Goal: Complete application form: Complete application form

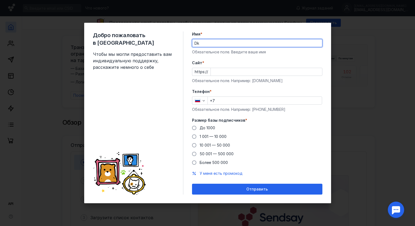
type input "D"
type input "[PERSON_NAME] Л"
click at [308, 55] on div "Обязательное поле. Введите ваше имя" at bounding box center [257, 51] width 130 height 5
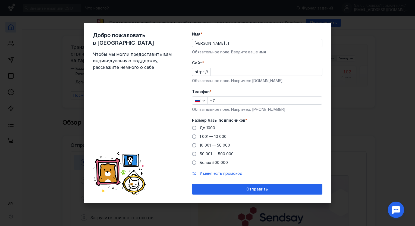
click at [229, 76] on div "Cайт * https:// Обязательное поле. Например: [DOMAIN_NAME]" at bounding box center [257, 71] width 130 height 23
click at [226, 72] on input "Cайт *" at bounding box center [266, 72] width 111 height 8
type input "ц"
type input "[DOMAIN_NAME]"
click at [231, 102] on input "+7" at bounding box center [265, 101] width 114 height 8
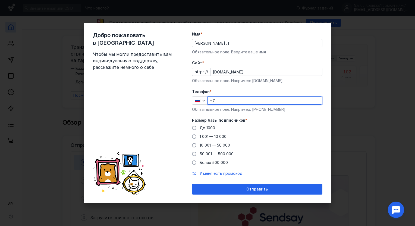
paste input "[PHONE_NUMBER]"
type input "[PHONE_NUMBER]"
click at [195, 128] on span at bounding box center [194, 128] width 4 height 4
click at [0, 0] on input "До 1000" at bounding box center [0, 0] width 0 height 0
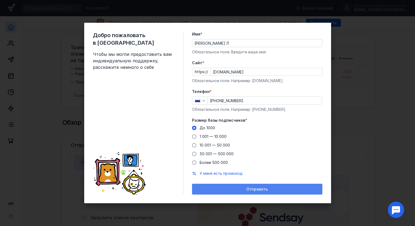
click at [250, 190] on span "Отправить" at bounding box center [256, 189] width 21 height 5
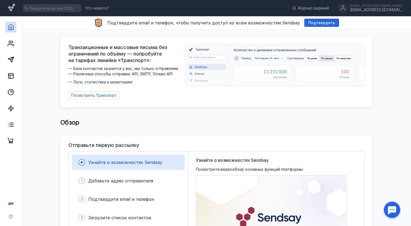
drag, startPoint x: 114, startPoint y: 46, endPoint x: 154, endPoint y: 59, distance: 42.0
click at [162, 62] on span "Транзакционные и массовые письма без ограничений по объёму — попробуйте на тари…" at bounding box center [124, 54] width 113 height 20
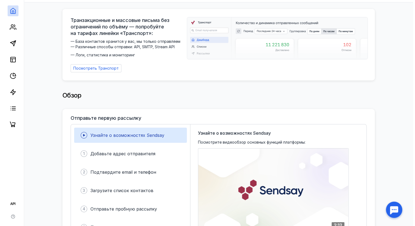
scroll to position [54, 0]
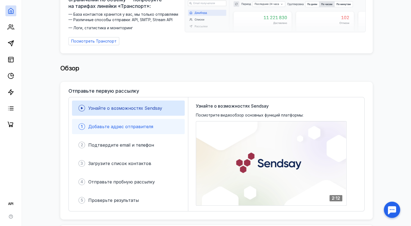
click at [123, 125] on span "Добавьте адрес отправителя" at bounding box center [120, 126] width 65 height 5
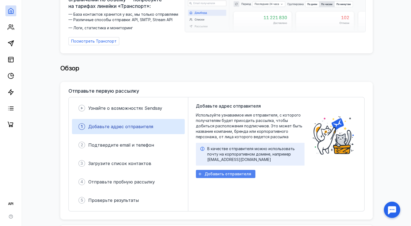
click at [240, 172] on span "Добавить отправителя" at bounding box center [227, 174] width 47 height 5
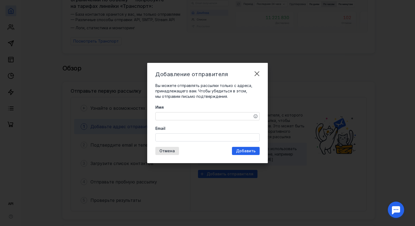
click at [191, 116] on textarea "Имя" at bounding box center [208, 117] width 104 height 8
type textarea "D"
type textarea "[PERSON_NAME]"
click at [183, 138] on input "Email" at bounding box center [208, 138] width 104 height 8
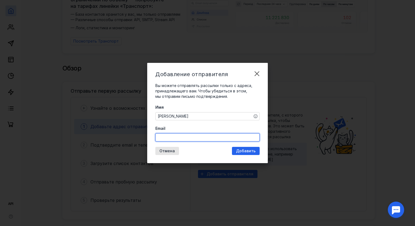
click at [170, 137] on input "Email" at bounding box center [208, 138] width 104 height 8
type input "ы"
click at [170, 137] on input "ы" at bounding box center [208, 138] width 104 height 8
type input "ь"
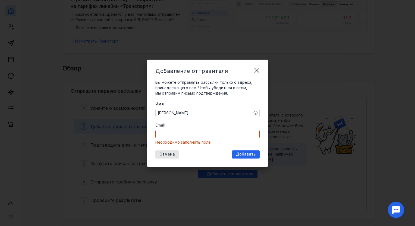
click at [170, 134] on input "Email" at bounding box center [208, 135] width 104 height 8
click at [218, 132] on input "m" at bounding box center [208, 135] width 104 height 8
click at [262, 126] on div "Добавление отправителя Вы можете отправлять рассылки только с адреса, принадлеж…" at bounding box center [207, 113] width 121 height 107
click at [189, 131] on input "m" at bounding box center [208, 135] width 104 height 8
type input "[EMAIL_ADDRESS][DOMAIN_NAME]"
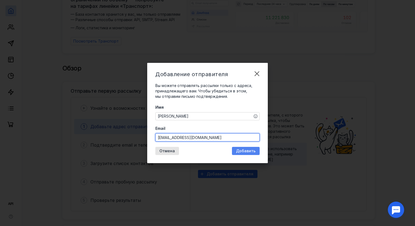
click at [244, 149] on span "Добавить" at bounding box center [246, 151] width 20 height 5
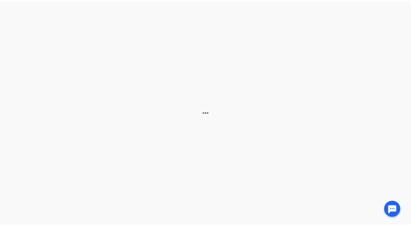
scroll to position [0, 0]
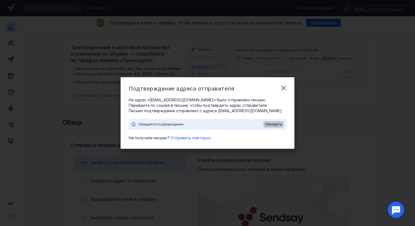
click at [279, 125] on span "Обновить" at bounding box center [273, 125] width 17 height 4
click at [242, 140] on div "Не получали письмо? Отправить повторно" at bounding box center [207, 137] width 157 height 5
click at [271, 122] on div "Обновить" at bounding box center [273, 124] width 20 height 7
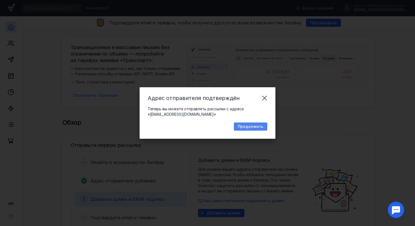
click at [254, 127] on span "Продолжить" at bounding box center [250, 127] width 25 height 5
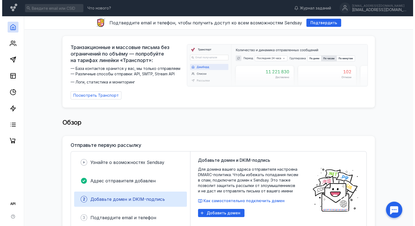
scroll to position [27, 0]
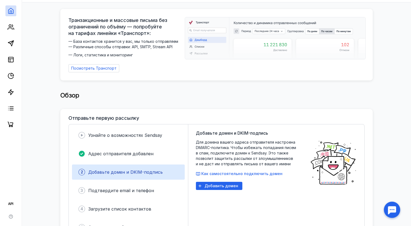
click at [178, 96] on div "Обзор" at bounding box center [216, 95] width 312 height 11
click at [224, 185] on span "Добавить домен" at bounding box center [221, 186] width 34 height 5
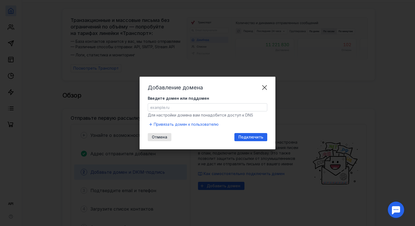
click at [175, 105] on input "Введите домен или поддомен" at bounding box center [207, 108] width 119 height 8
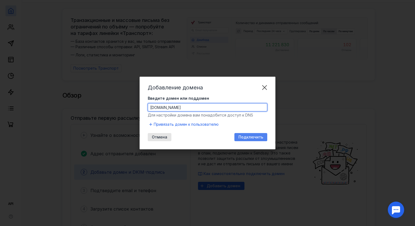
type input "[DOMAIN_NAME]"
click at [257, 135] on div "Подключить" at bounding box center [250, 137] width 33 height 8
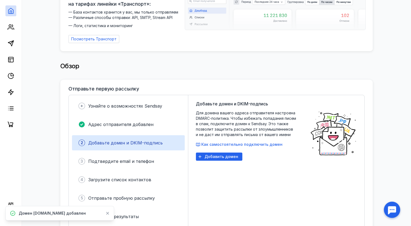
scroll to position [81, 0]
